Goal: Task Accomplishment & Management: Use online tool/utility

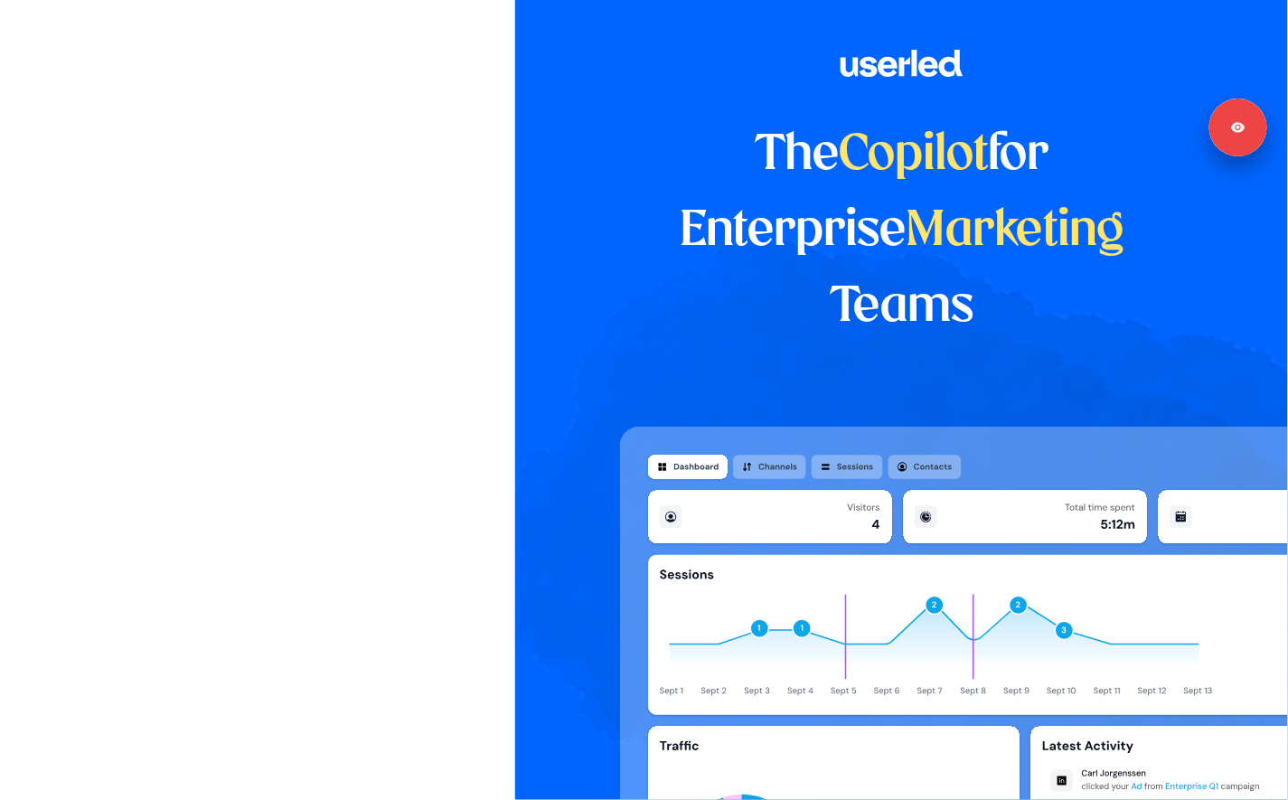
drag, startPoint x: 592, startPoint y: 216, endPoint x: 756, endPoint y: 199, distance: 165.3
click at [592, 216] on div "The Copilot for Enterprise Marketing Teams" at bounding box center [901, 400] width 773 height 800
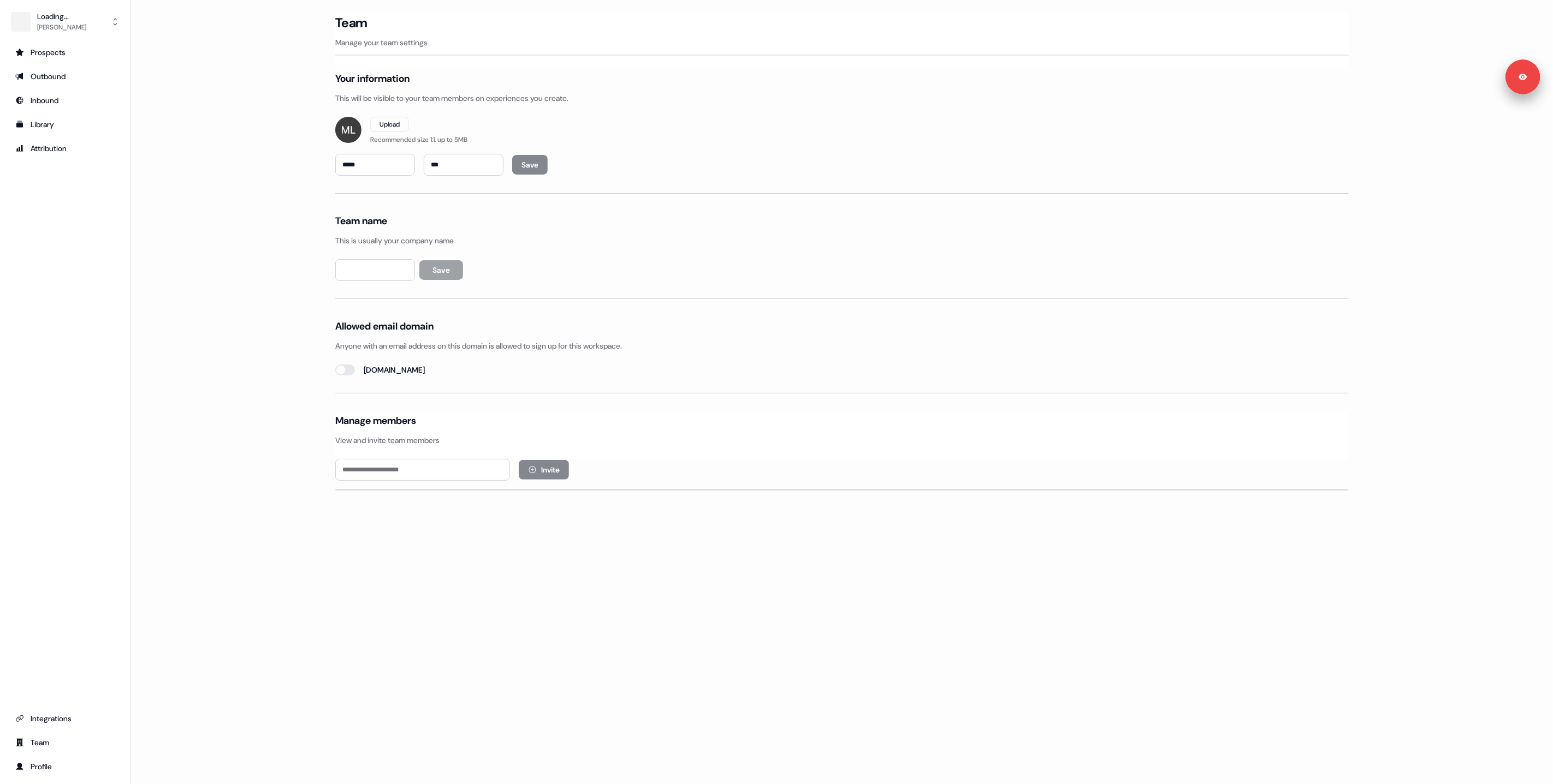
type input "********"
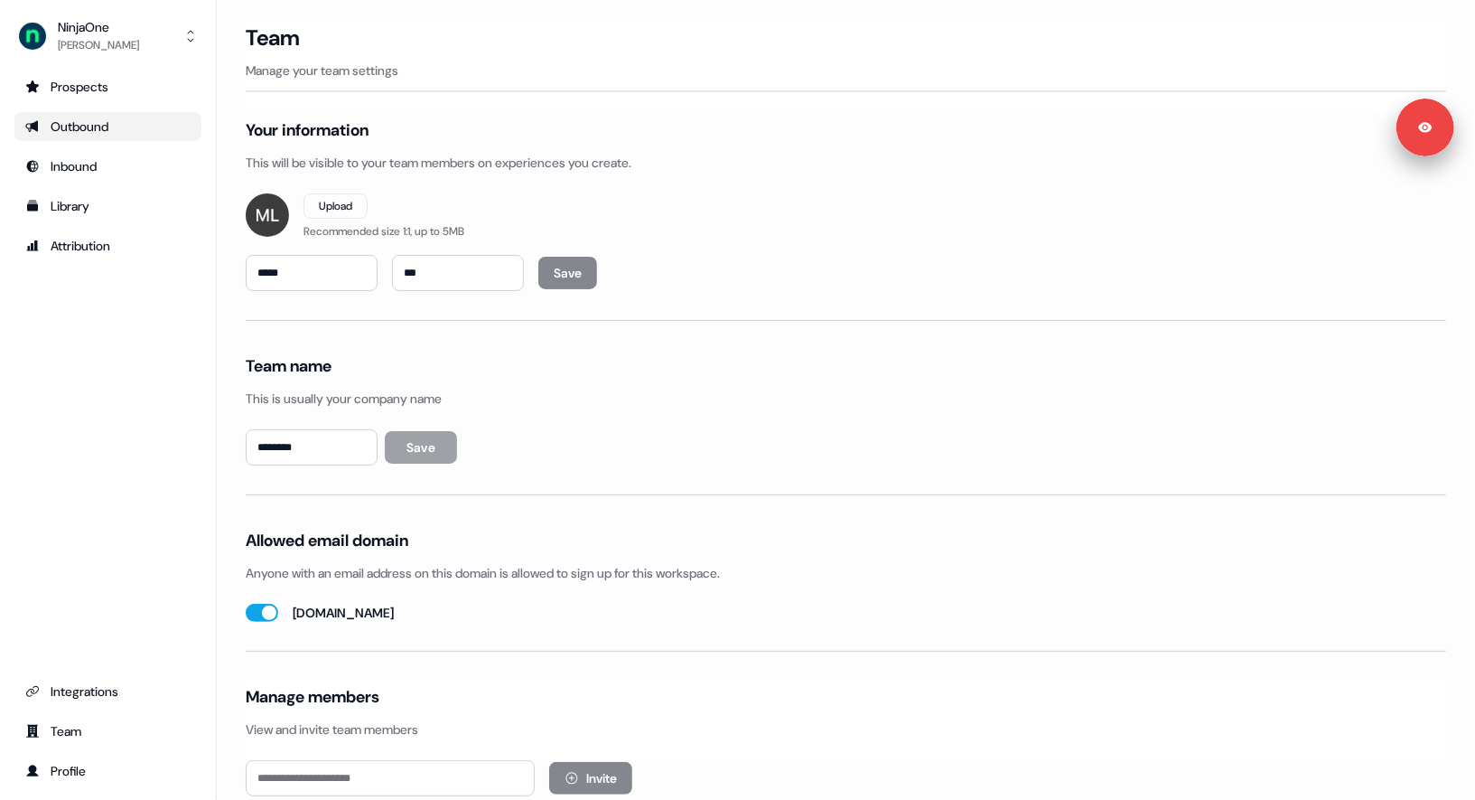
click at [76, 140] on link "Outbound" at bounding box center [107, 126] width 187 height 29
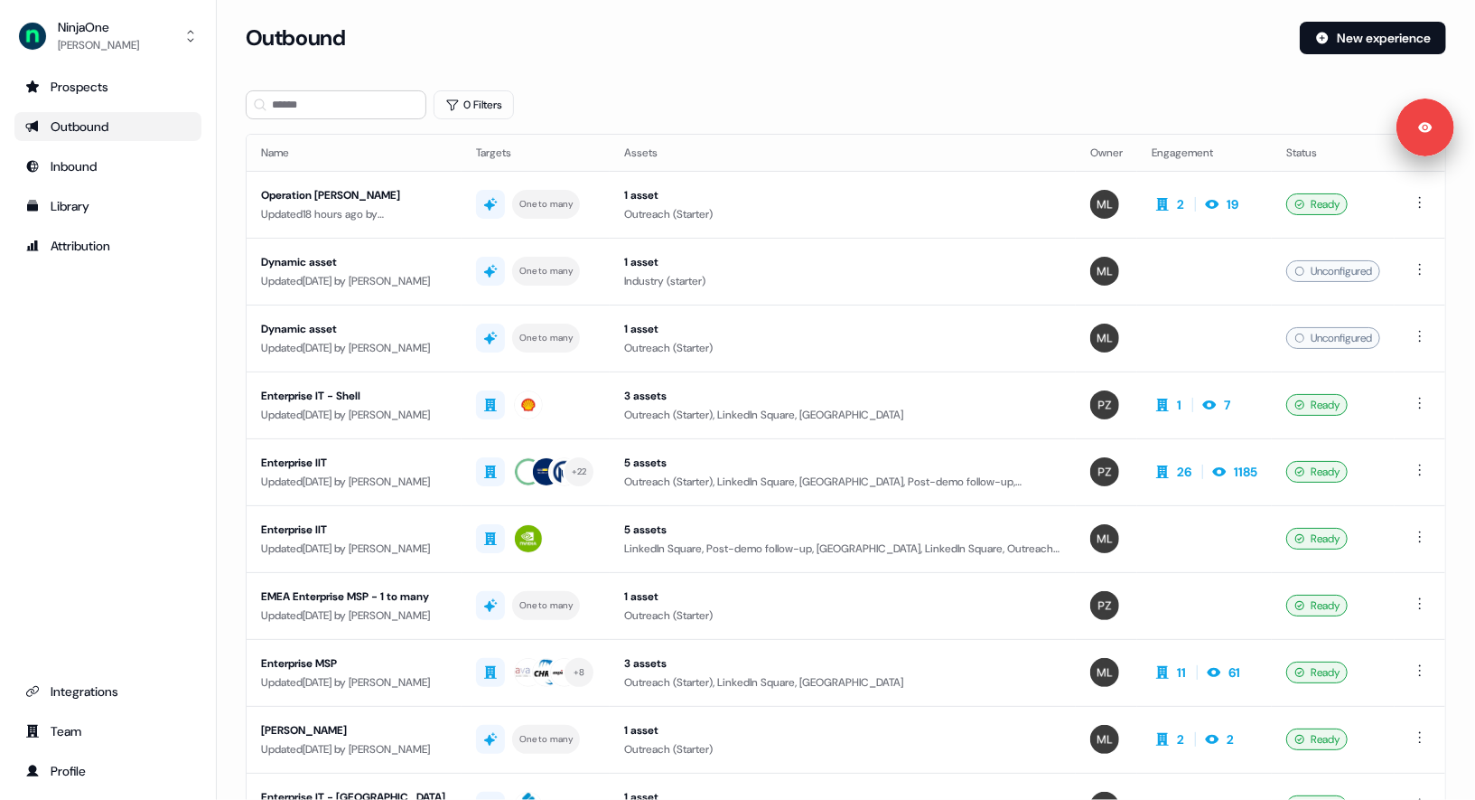
click at [108, 363] on div "Prospects Outbound Inbound Library Attribution Integrations Team Profile" at bounding box center [107, 428] width 187 height 713
click at [71, 211] on div "Library" at bounding box center [107, 206] width 165 height 18
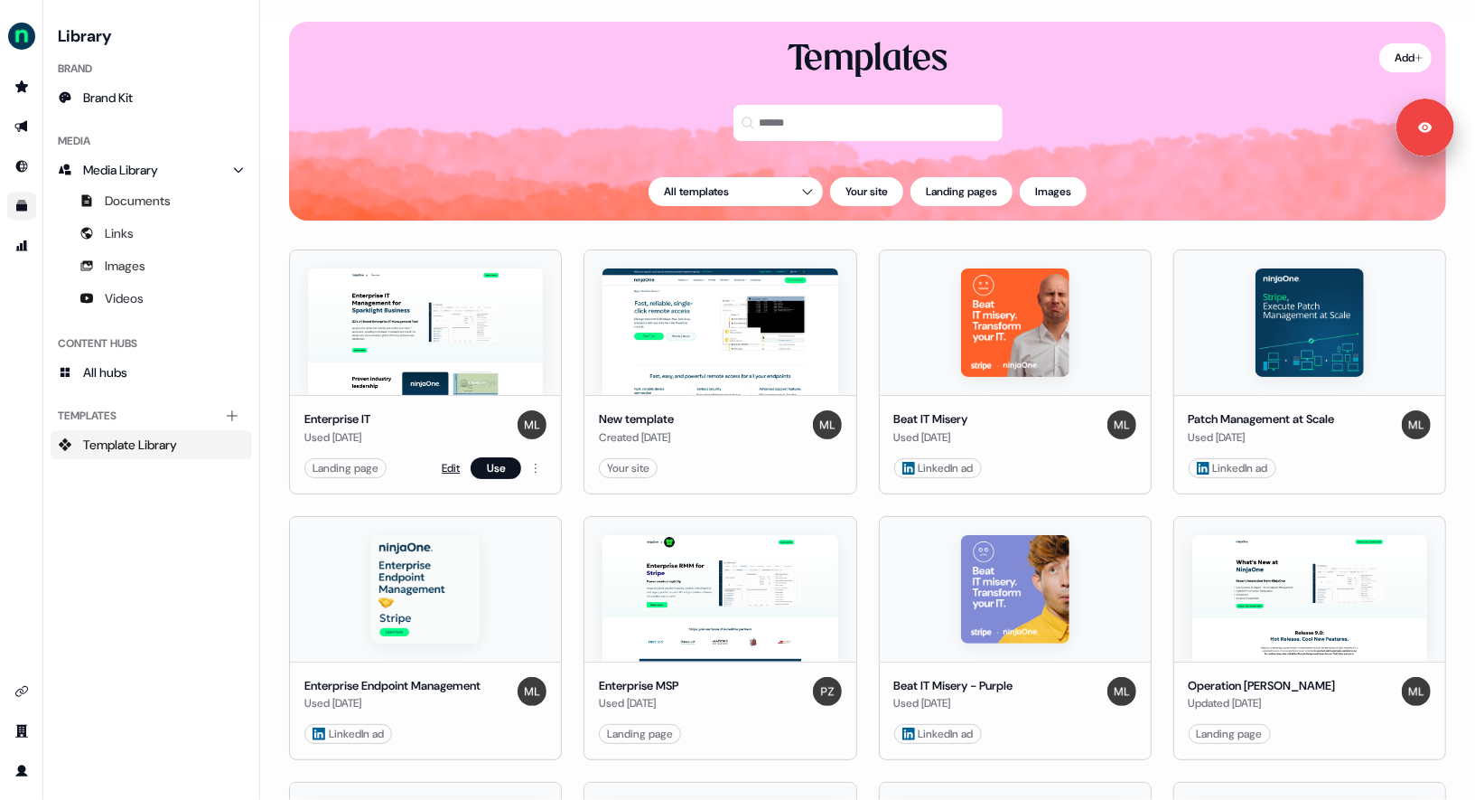
click at [445, 467] on link "Edit" at bounding box center [451, 468] width 18 height 18
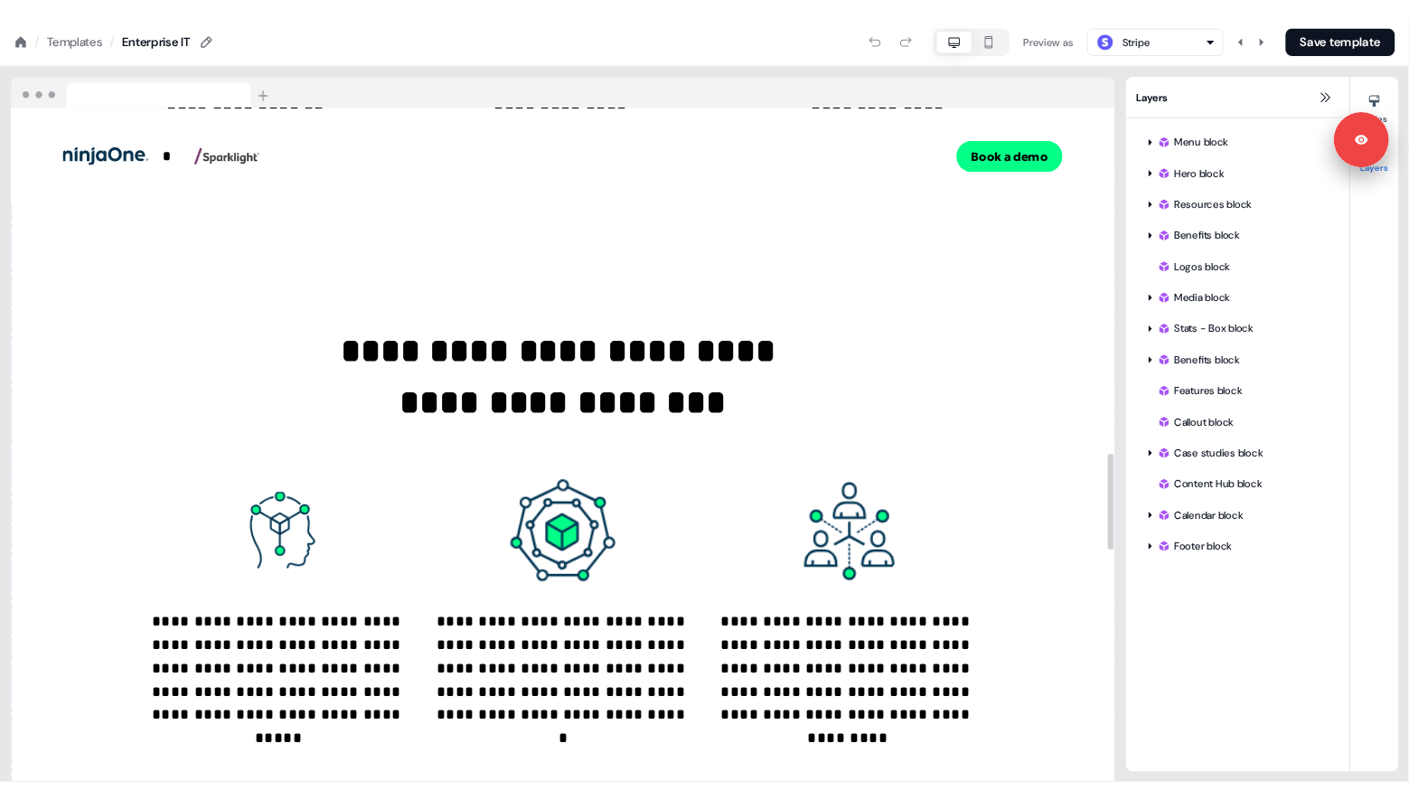
scroll to position [2462, 0]
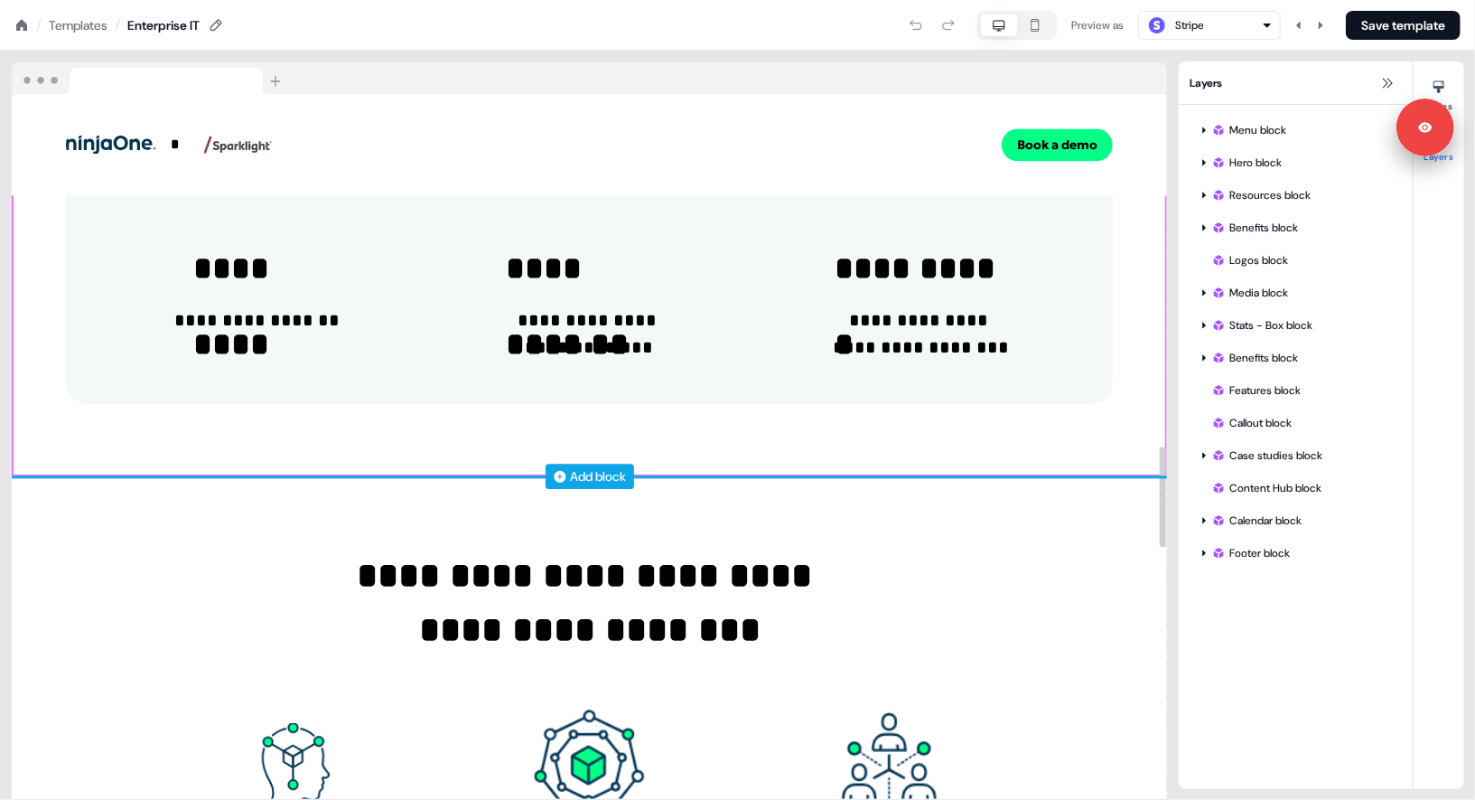
click at [590, 475] on div "Add block" at bounding box center [599, 476] width 56 height 18
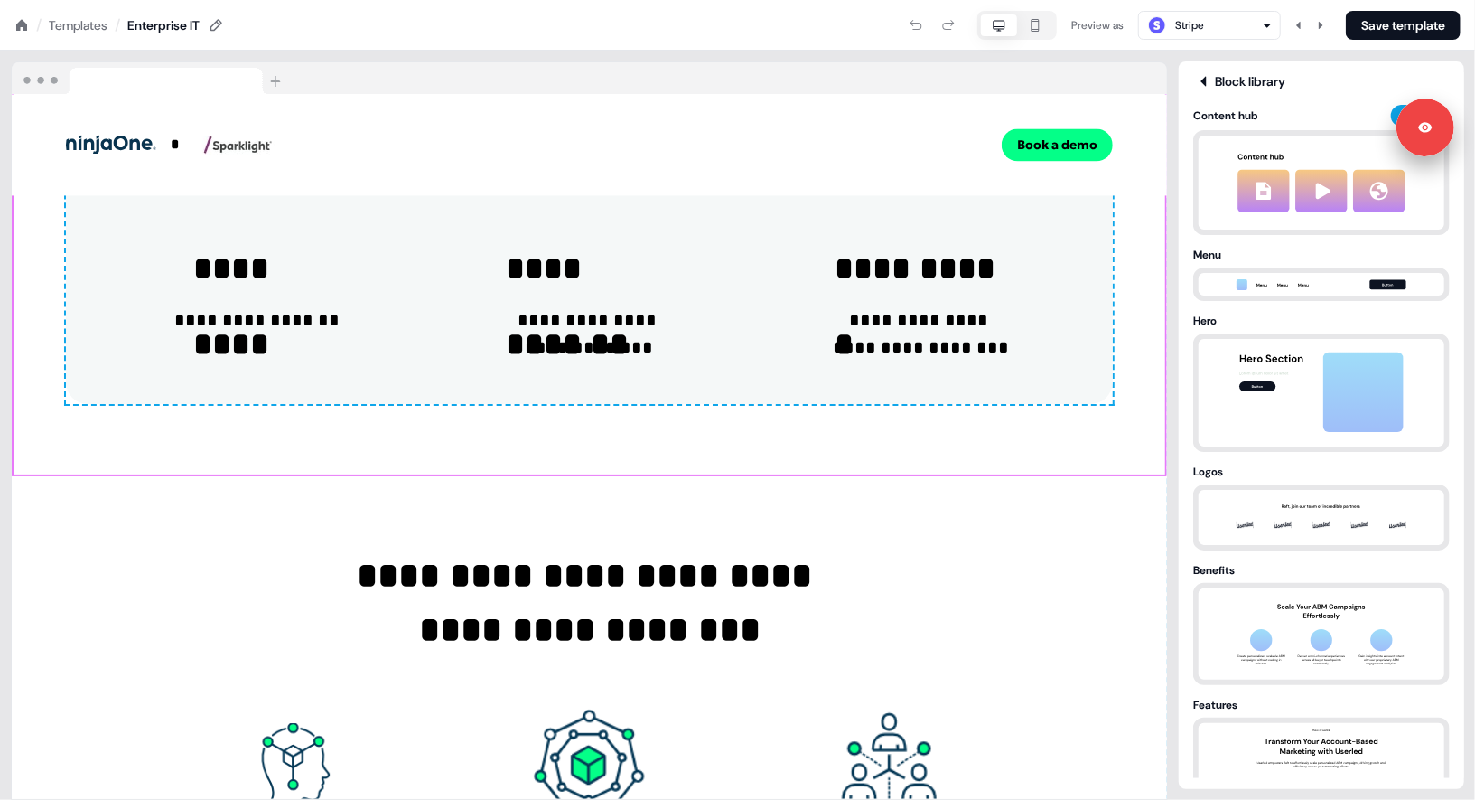
click at [638, 39] on div "Preview as Stripe Save template" at bounding box center [843, 25] width 1236 height 29
click at [734, 49] on nav "/ Templates / Enterprise IT Preview as Stripe Save template" at bounding box center [737, 25] width 1475 height 51
click at [87, 26] on div "Templates" at bounding box center [78, 25] width 59 height 18
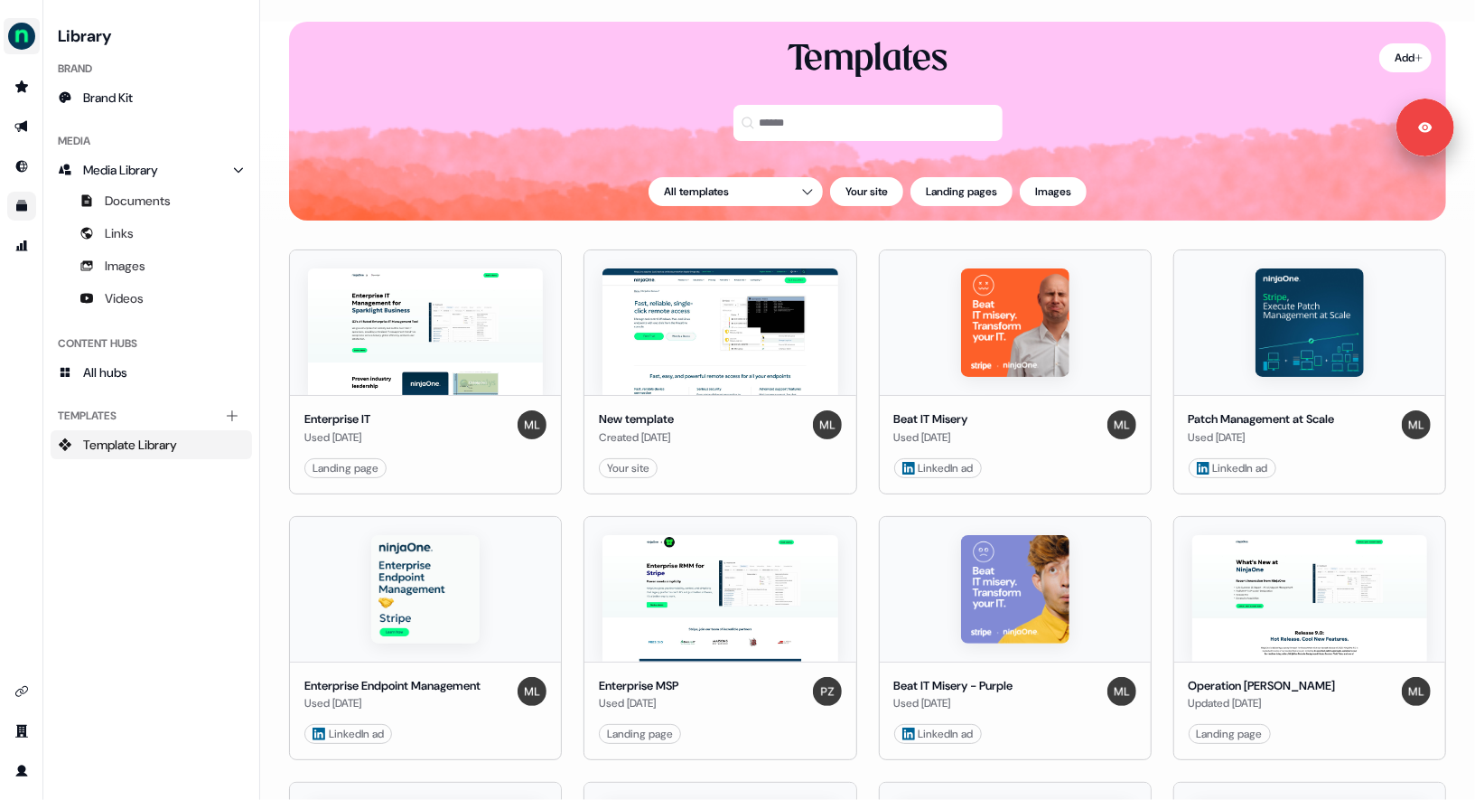
click at [13, 30] on img "side nav menu" at bounding box center [21, 36] width 29 height 29
click at [279, 34] on div "Add Templates All templates Your site Landing pages Images" at bounding box center [867, 121] width 1215 height 199
click at [141, 556] on div "Library Brand Brand Kit Media Media Library Documents Links Images Videos Conte…" at bounding box center [151, 400] width 201 height 756
click at [151, 564] on div "Library Brand Brand Kit Media Media Library Documents Links Images Videos Conte…" at bounding box center [151, 400] width 201 height 756
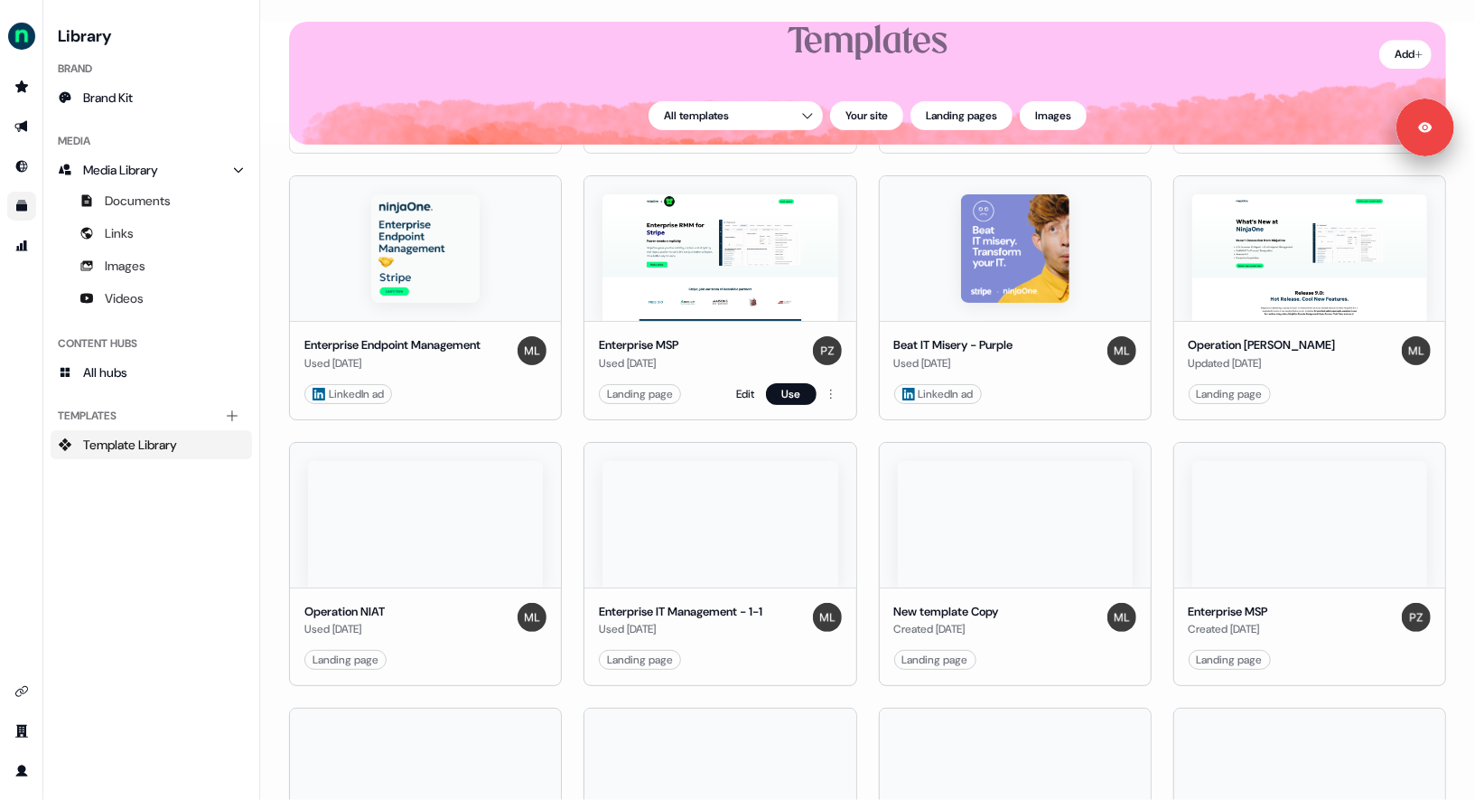
scroll to position [1142, 0]
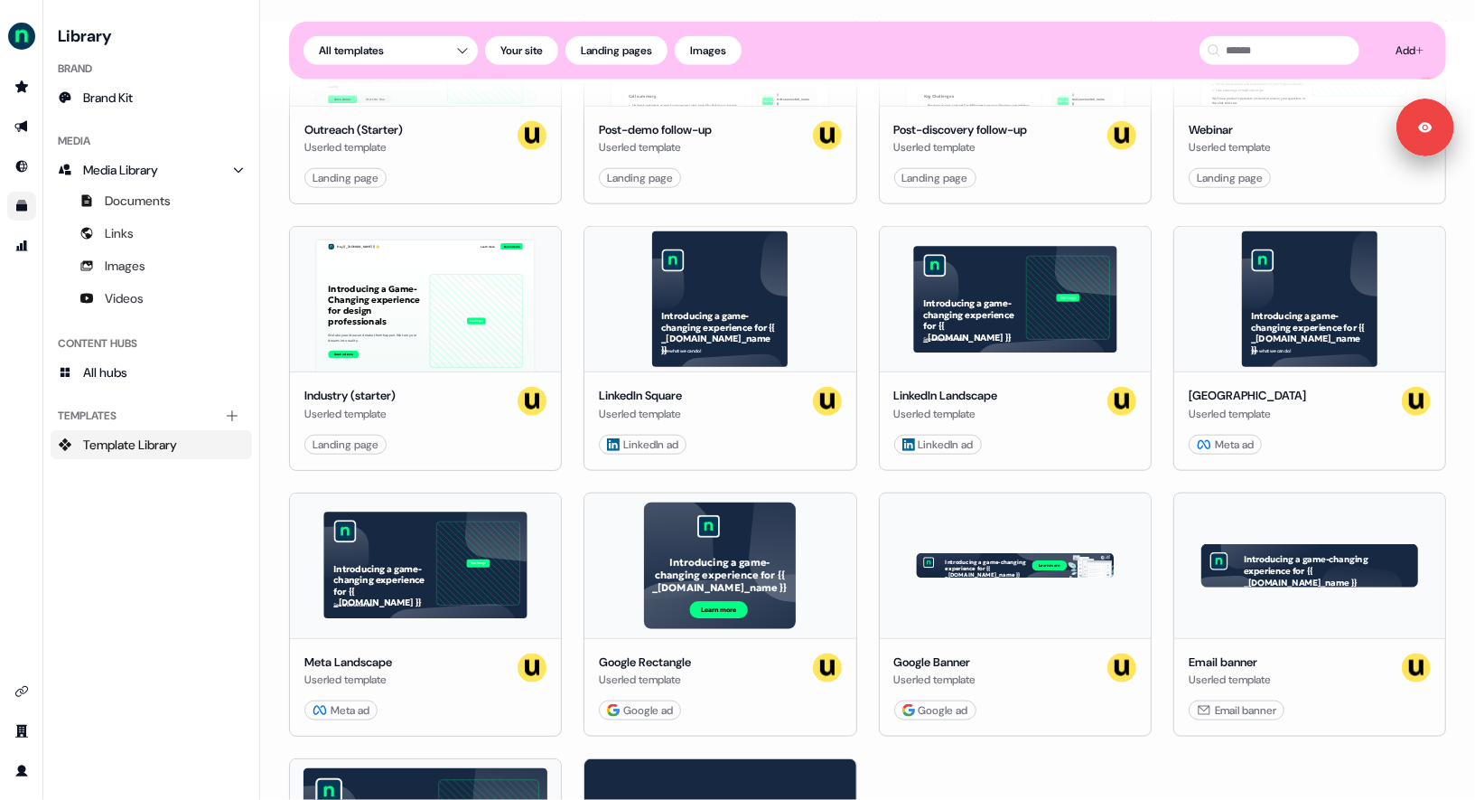
click at [272, 409] on div "Enterprise IT Used [DATE] Landing page Edit Use New template Created [DATE] You…" at bounding box center [867, 68] width 1215 height 1870
click at [270, 404] on div "Enterprise IT Used [DATE] Landing page Edit Use New template Created [DATE] You…" at bounding box center [867, 68] width 1215 height 1870
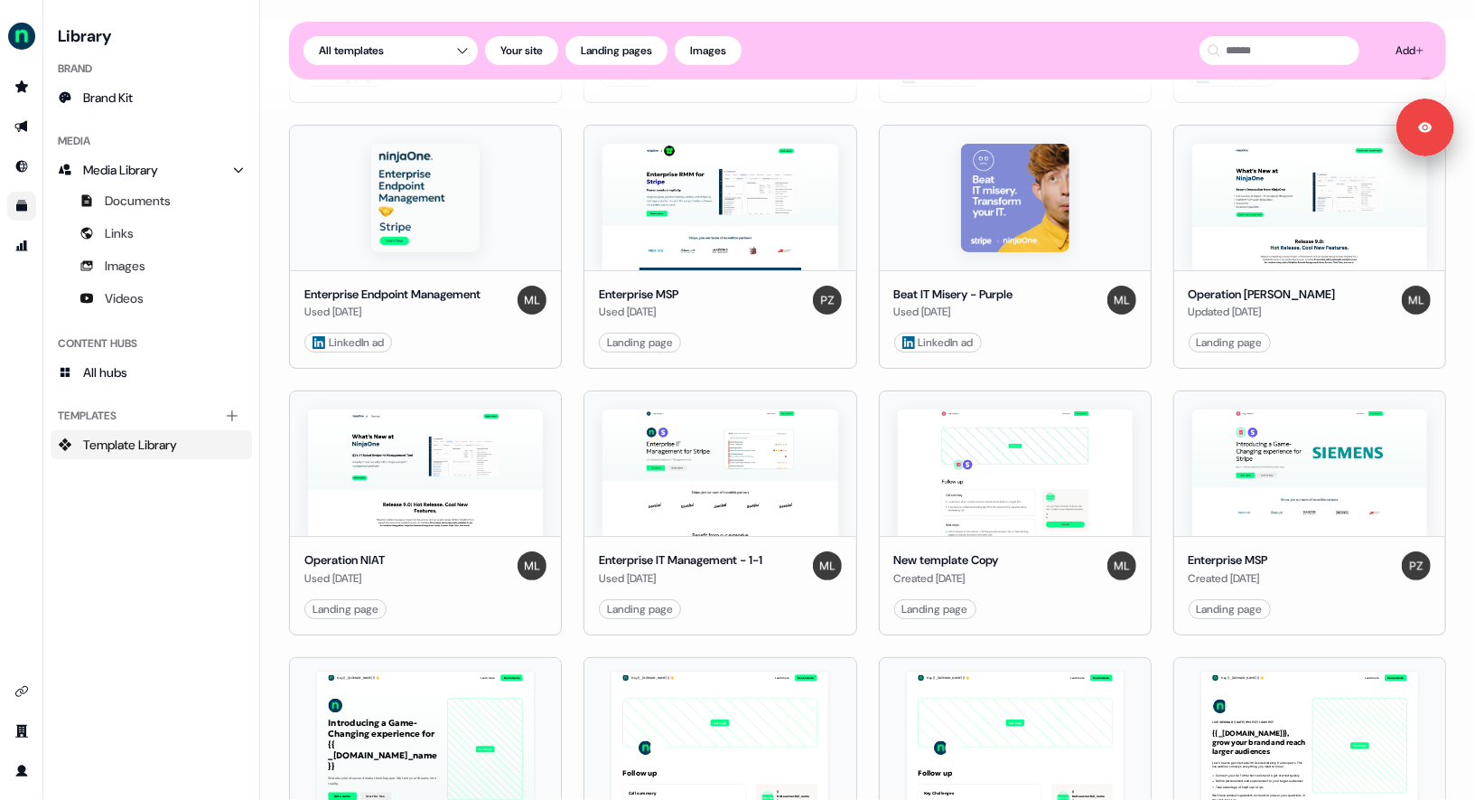
scroll to position [0, 0]
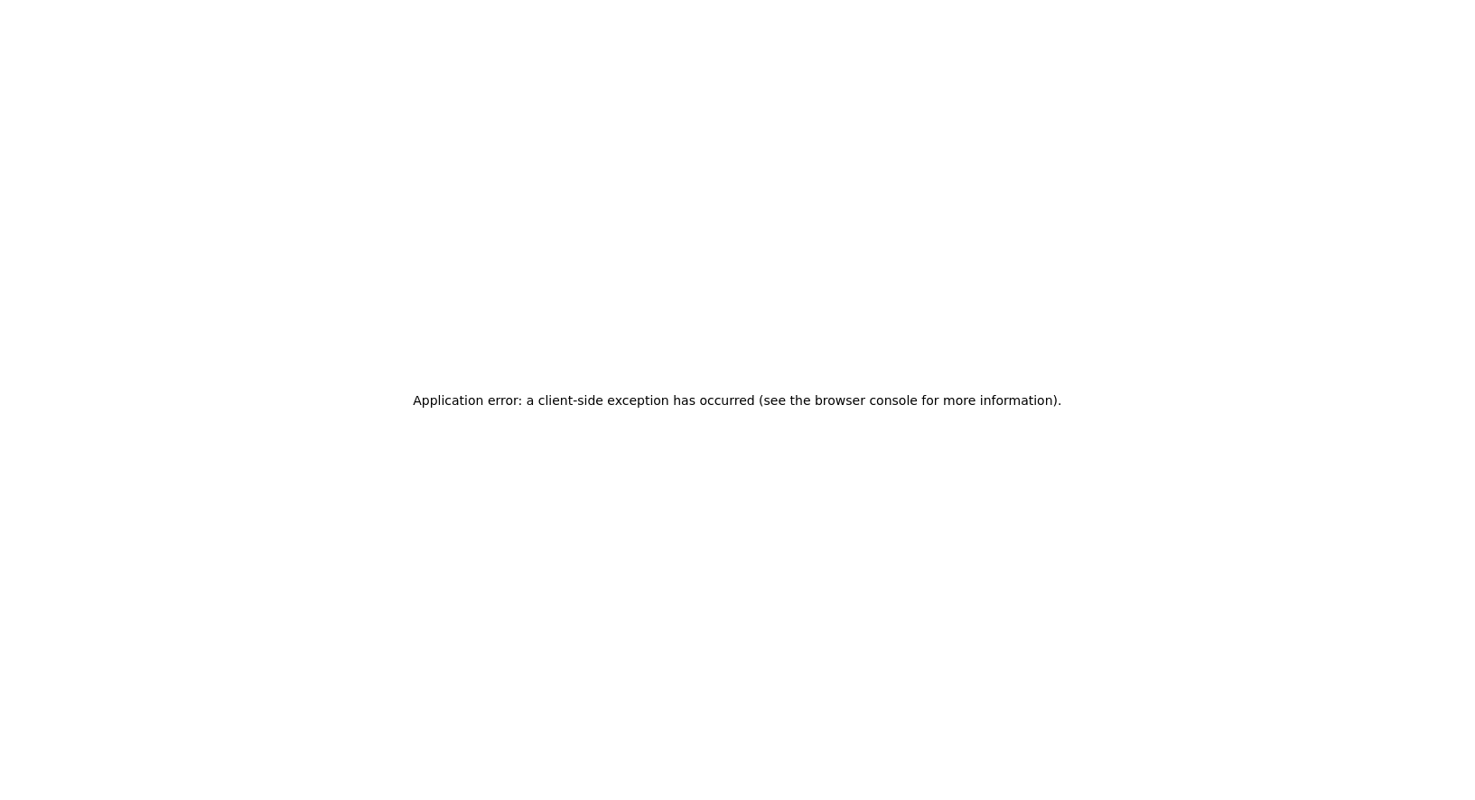
click at [736, 209] on div "Application error: a client-side exception has occurred (see the browser consol…" at bounding box center [737, 400] width 1475 height 800
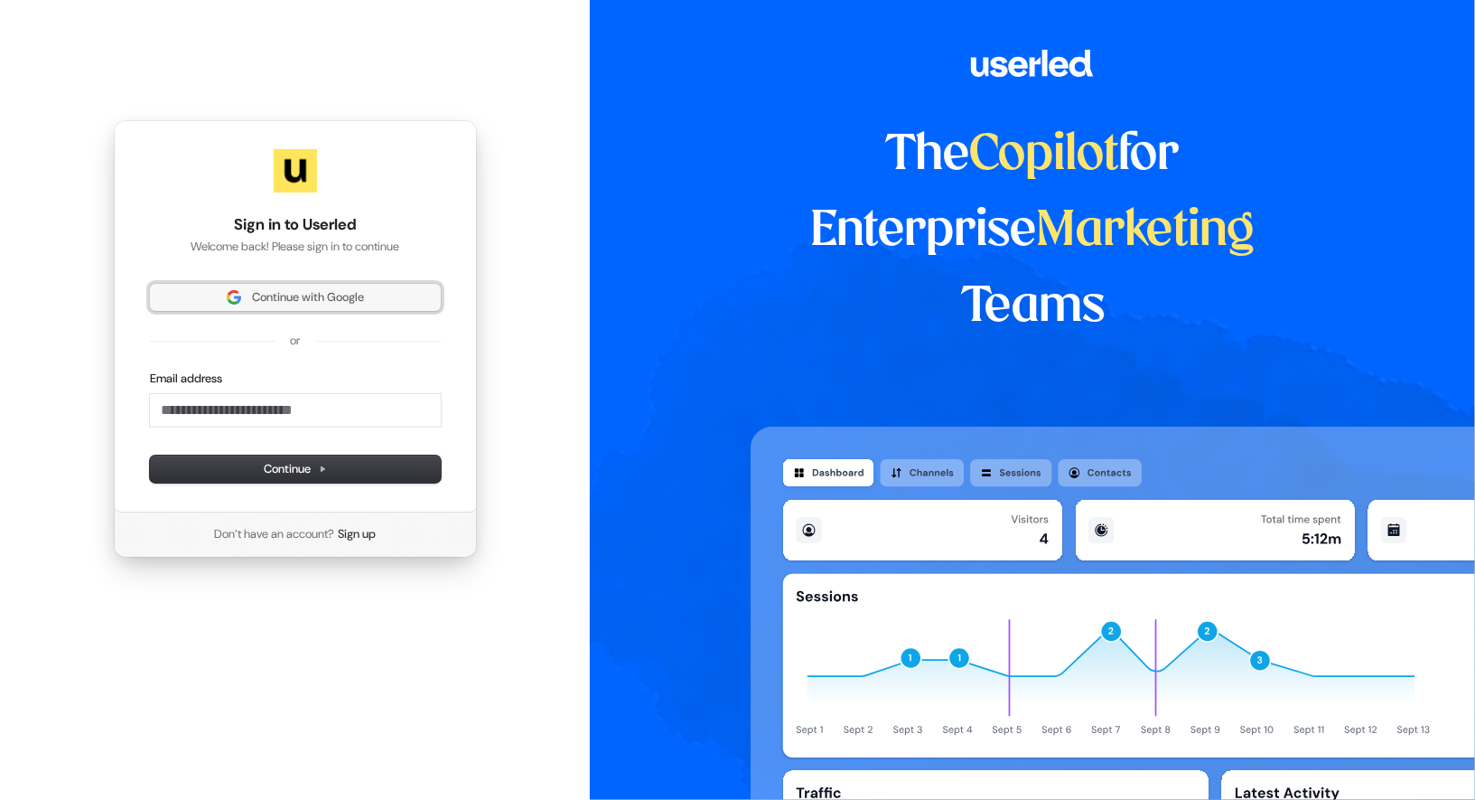
click at [296, 287] on button "Continue with Google" at bounding box center [295, 297] width 291 height 27
